Goal: Information Seeking & Learning: Learn about a topic

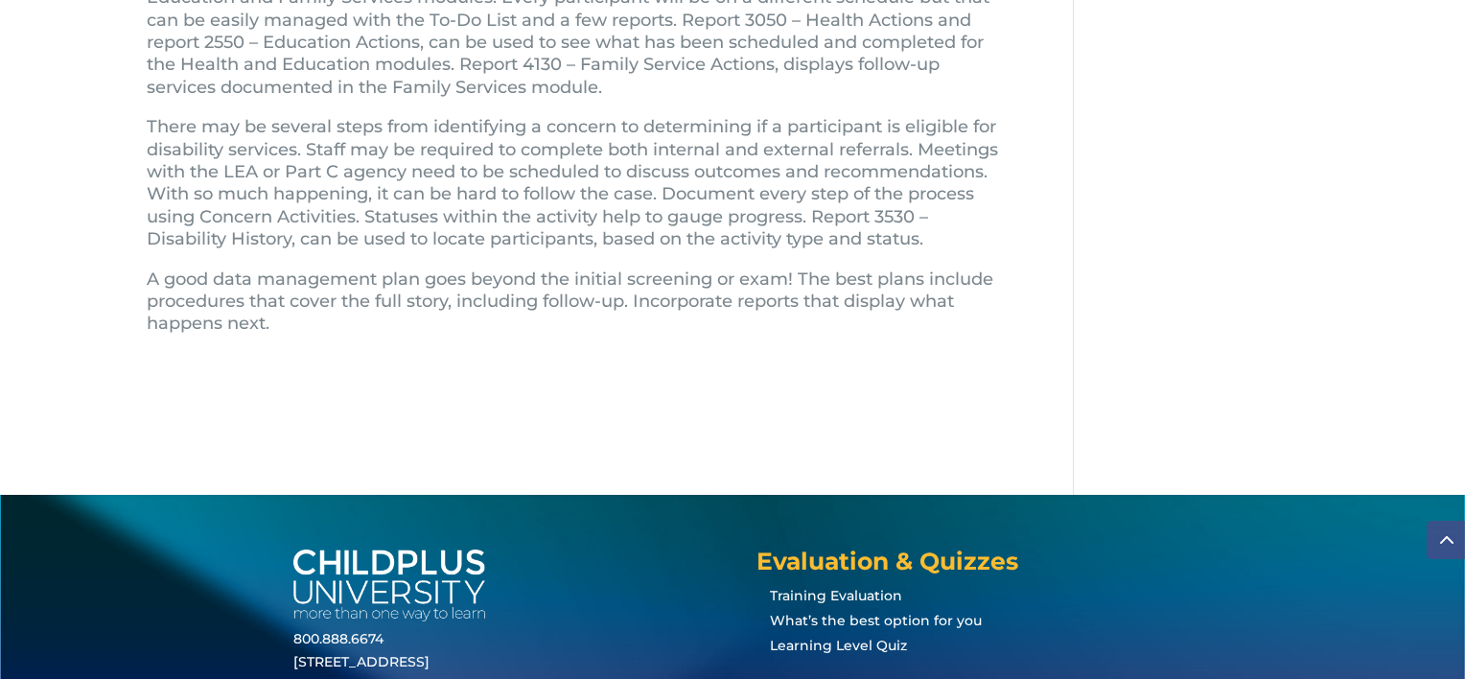
scroll to position [1058, 0]
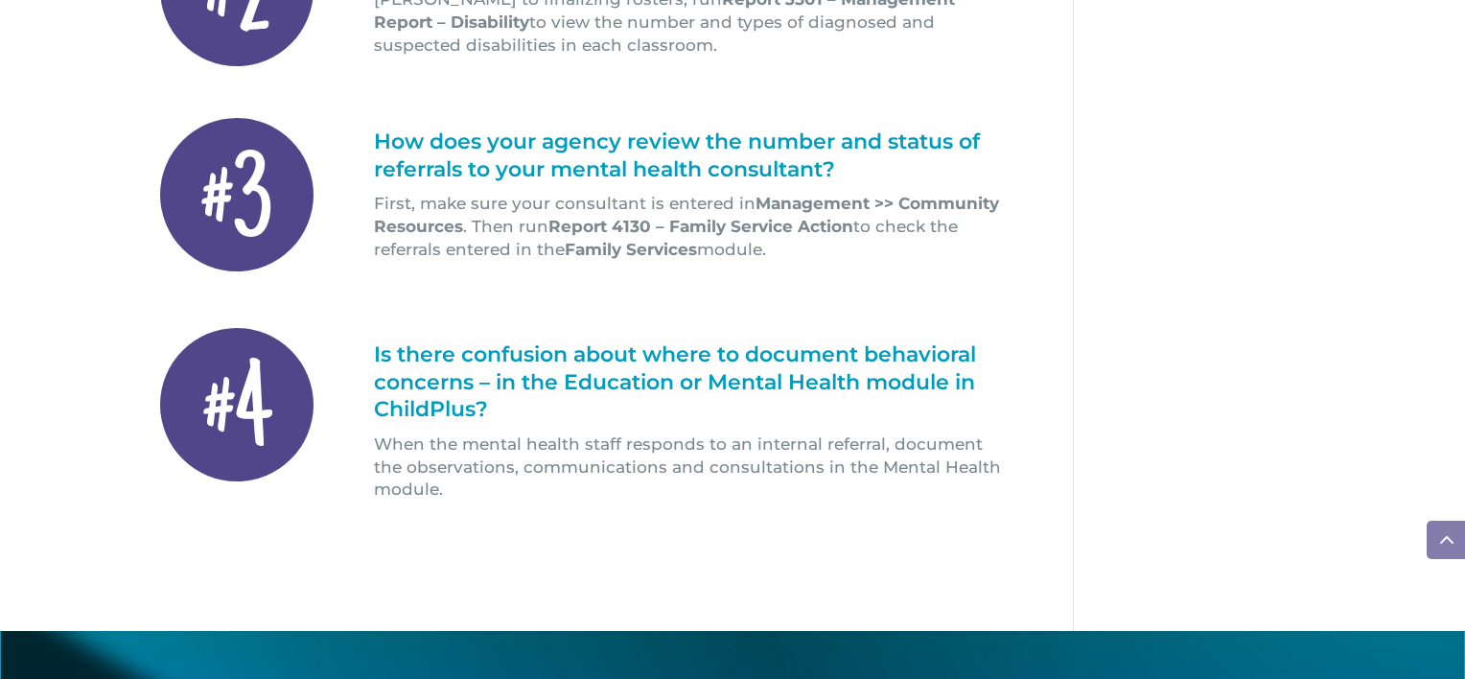
scroll to position [829, 0]
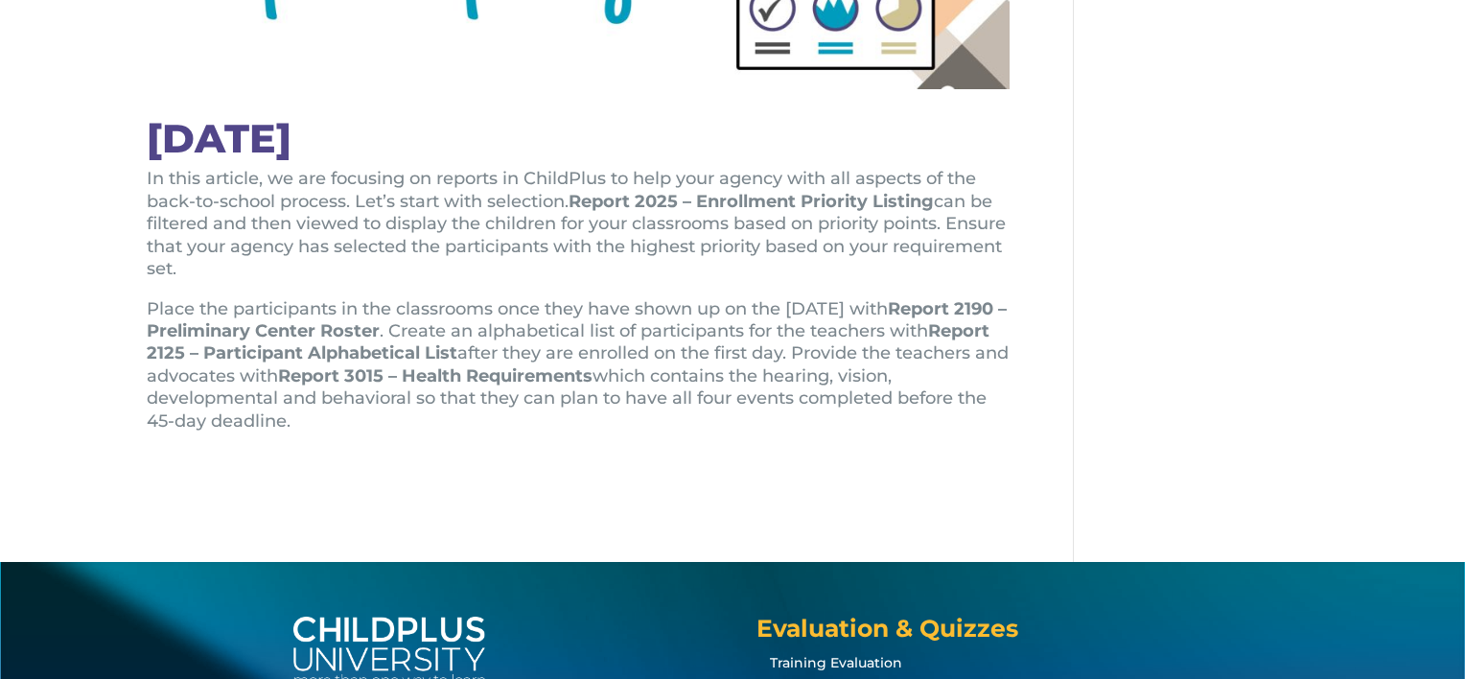
scroll to position [532, 0]
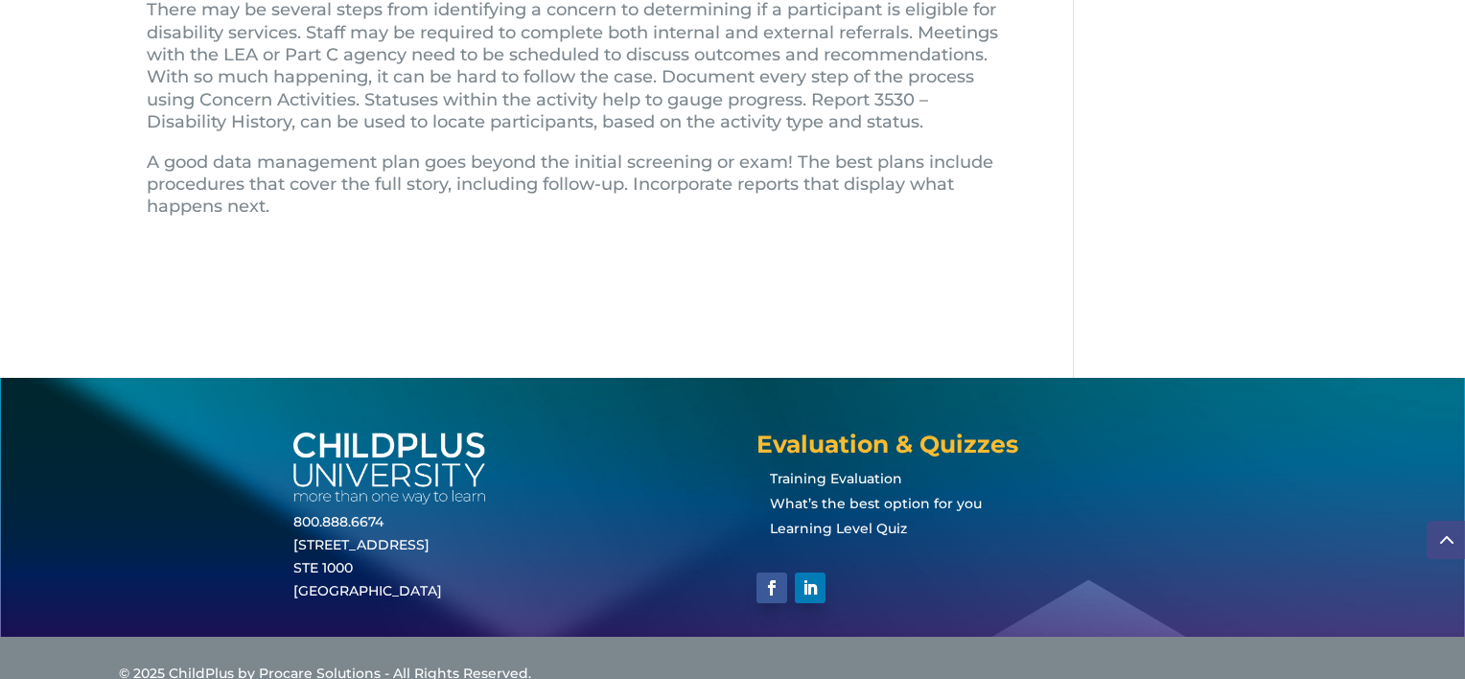
scroll to position [1207, 0]
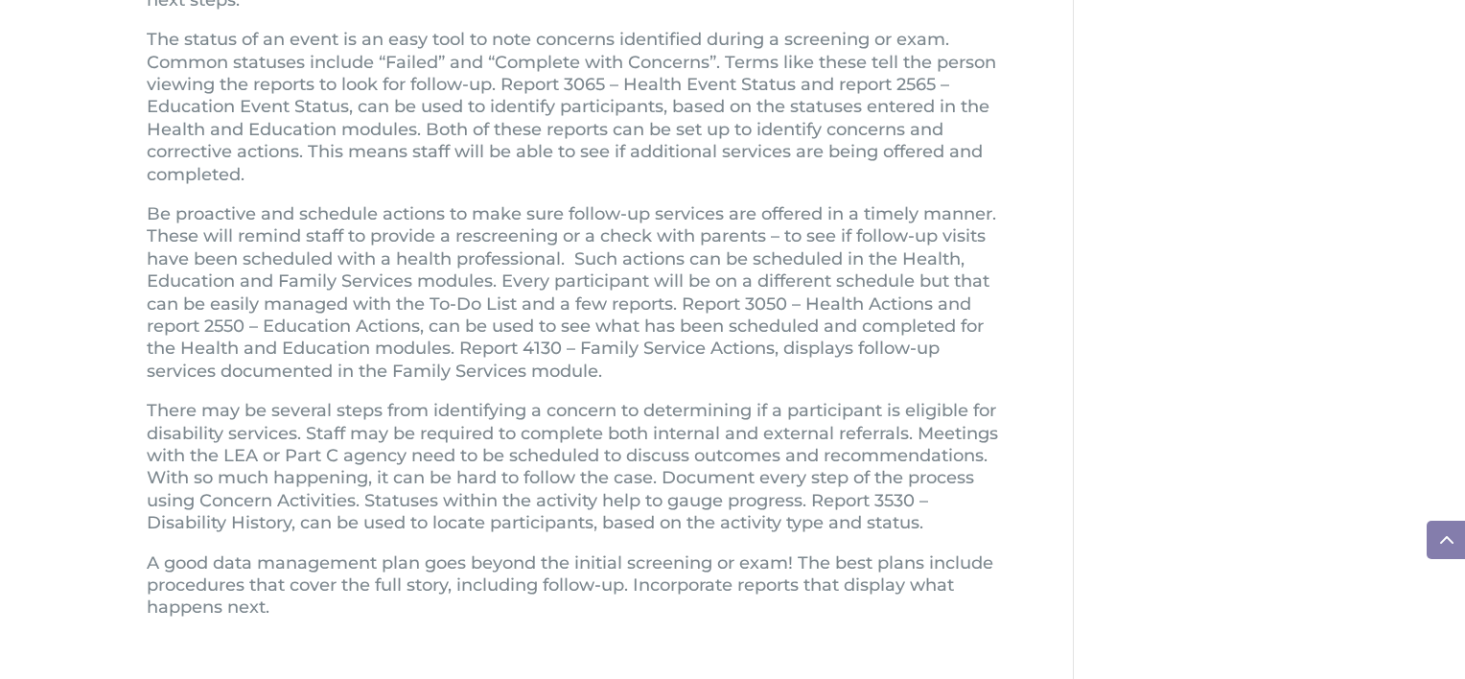
scroll to position [775, 0]
